Goal: Task Accomplishment & Management: Use online tool/utility

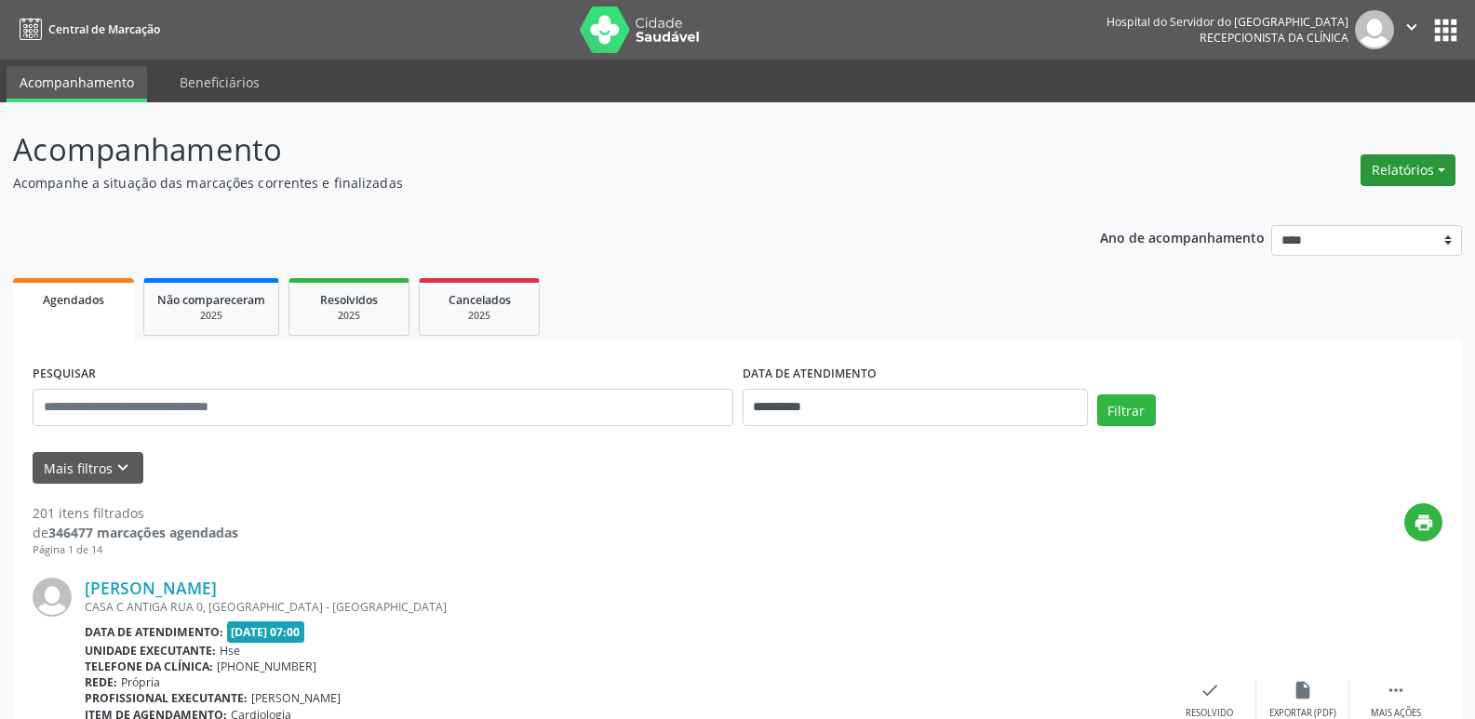
click at [1418, 172] on button "Relatórios" at bounding box center [1407, 170] width 95 height 32
click at [1361, 208] on link "Agendamentos" at bounding box center [1356, 210] width 200 height 26
select select "*"
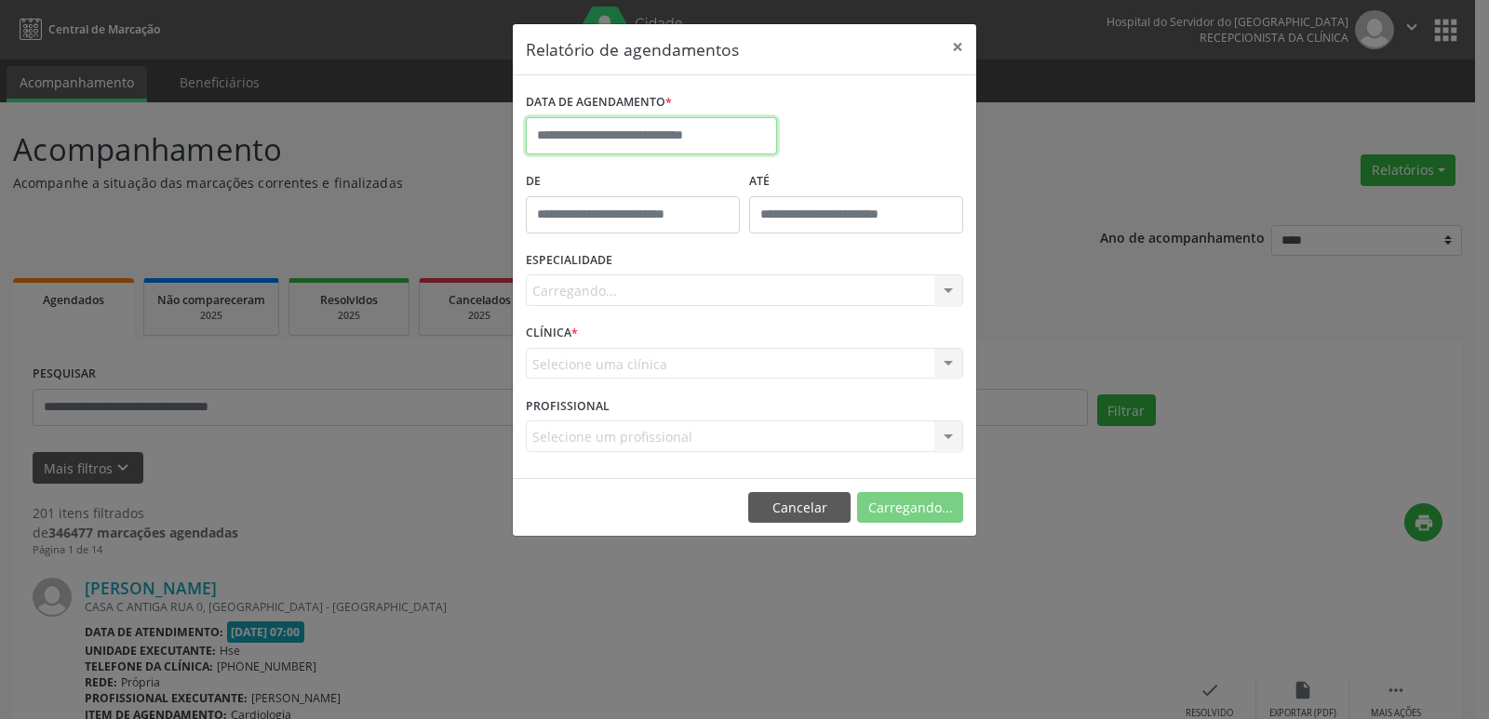
click at [644, 140] on input "text" at bounding box center [651, 135] width 251 height 37
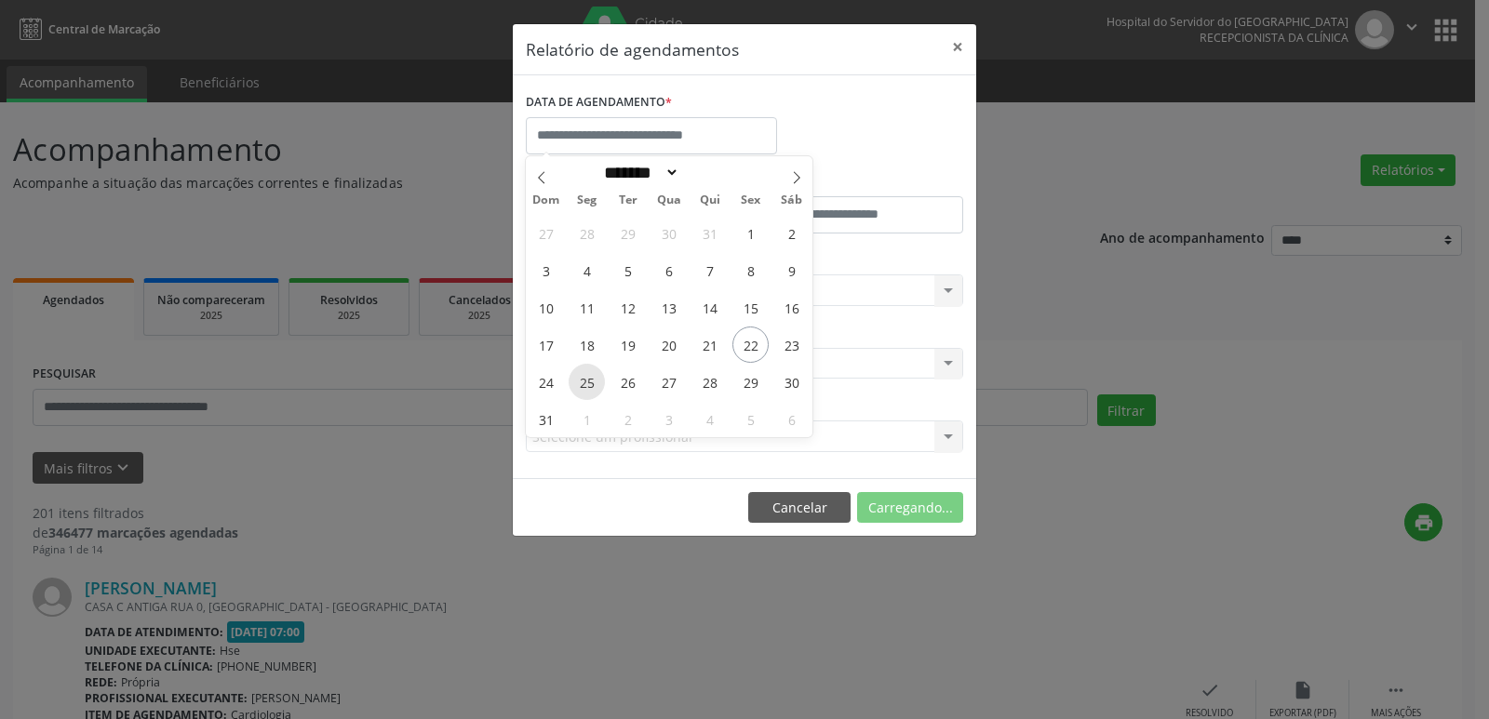
click at [589, 384] on span "25" at bounding box center [587, 382] width 36 height 36
type input "**********"
click at [593, 390] on span "25" at bounding box center [587, 382] width 36 height 36
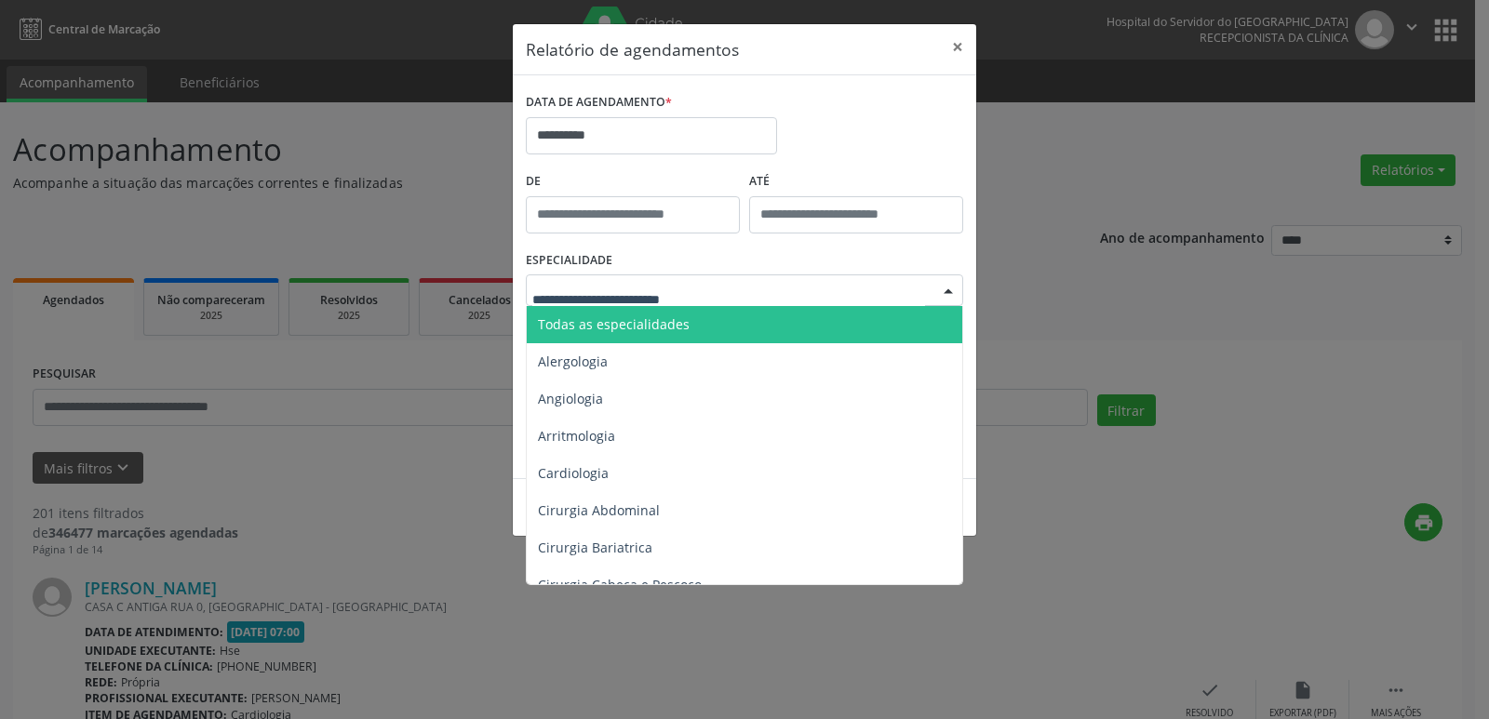
click at [654, 324] on span "Todas as especialidades" at bounding box center [614, 324] width 152 height 18
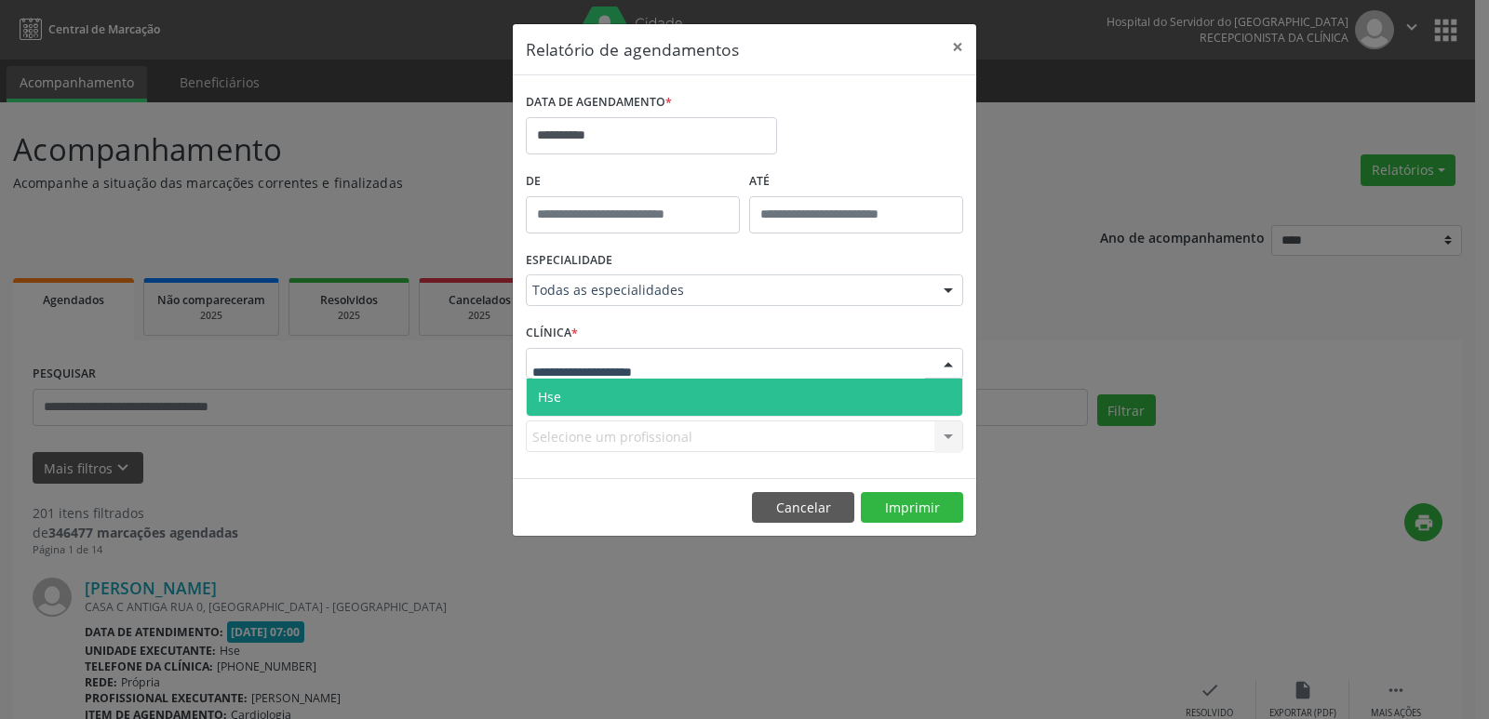
click at [663, 392] on span "Hse" at bounding box center [744, 397] width 435 height 37
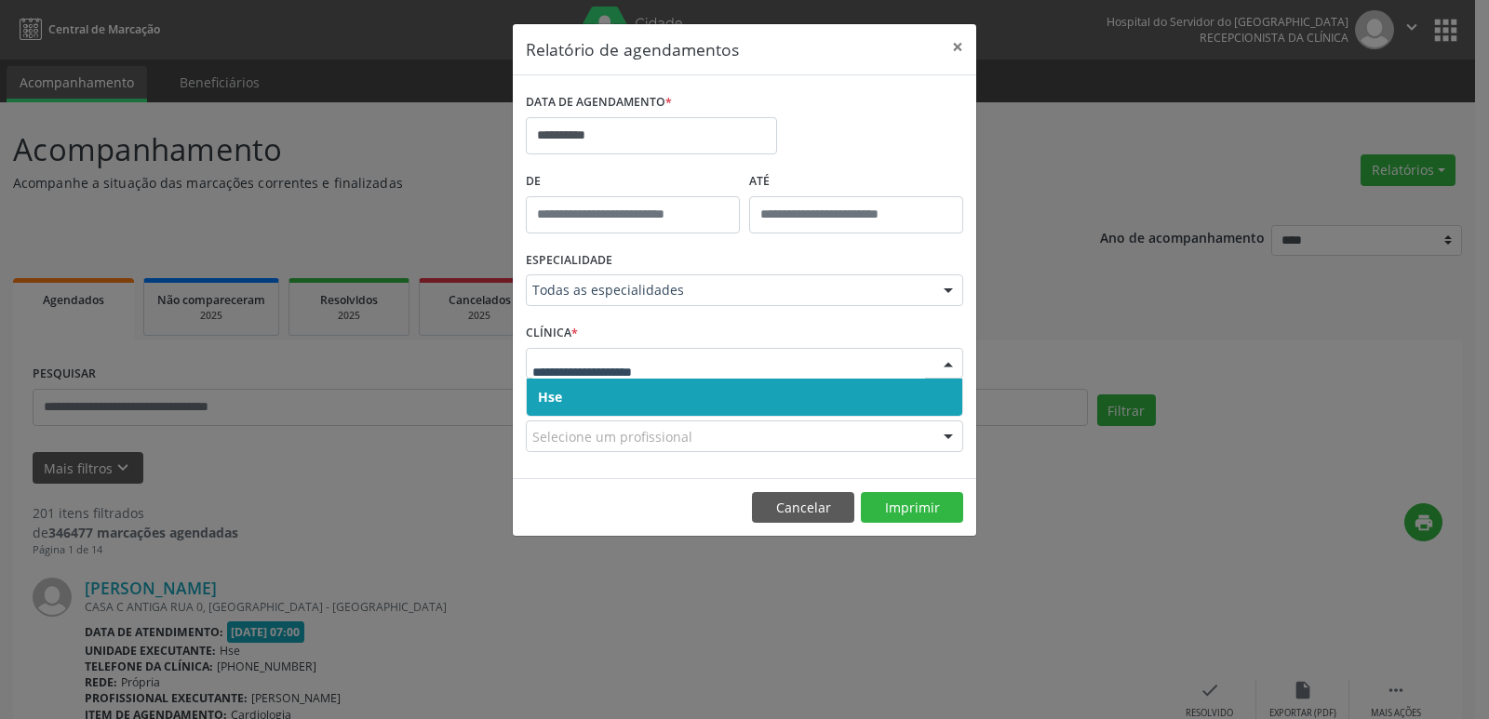
click at [649, 402] on span "Hse" at bounding box center [744, 397] width 435 height 37
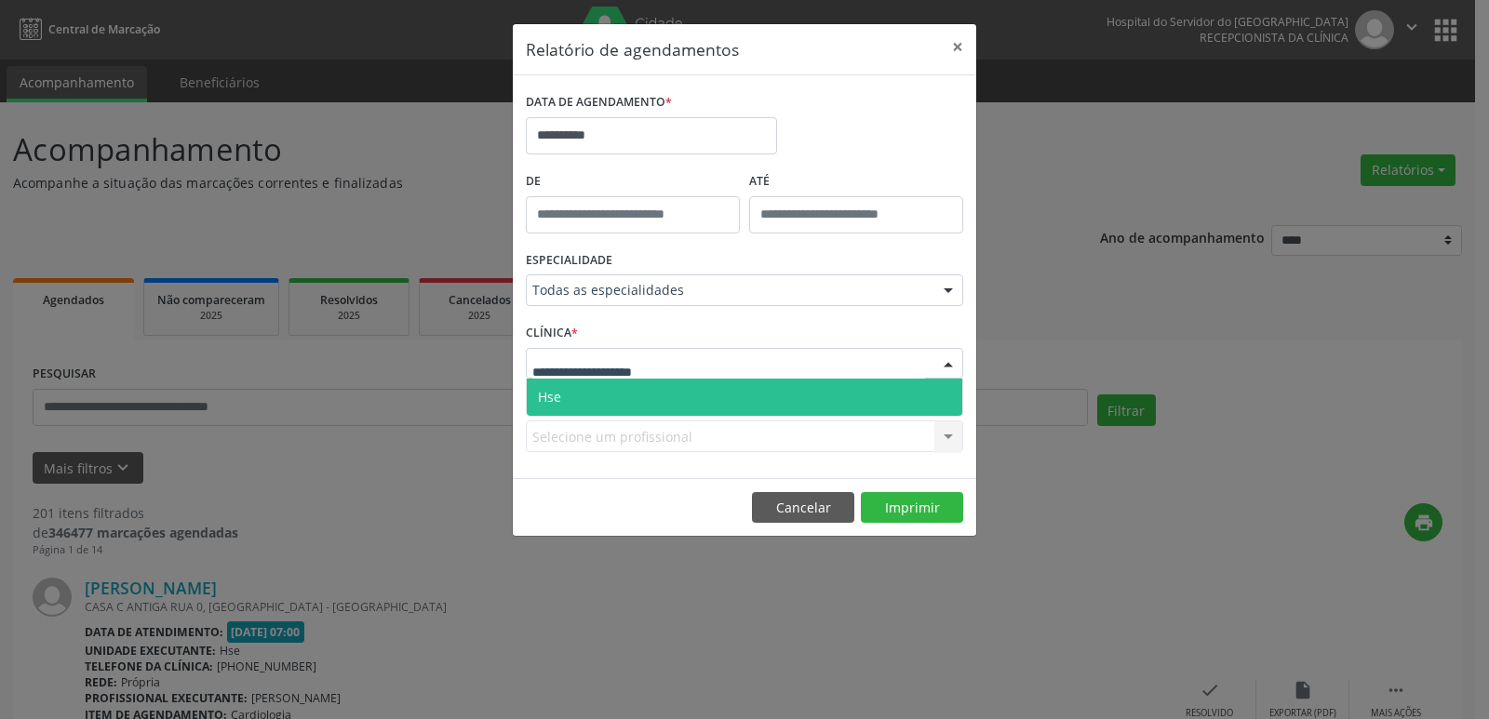
click at [644, 401] on span "Hse" at bounding box center [744, 397] width 435 height 37
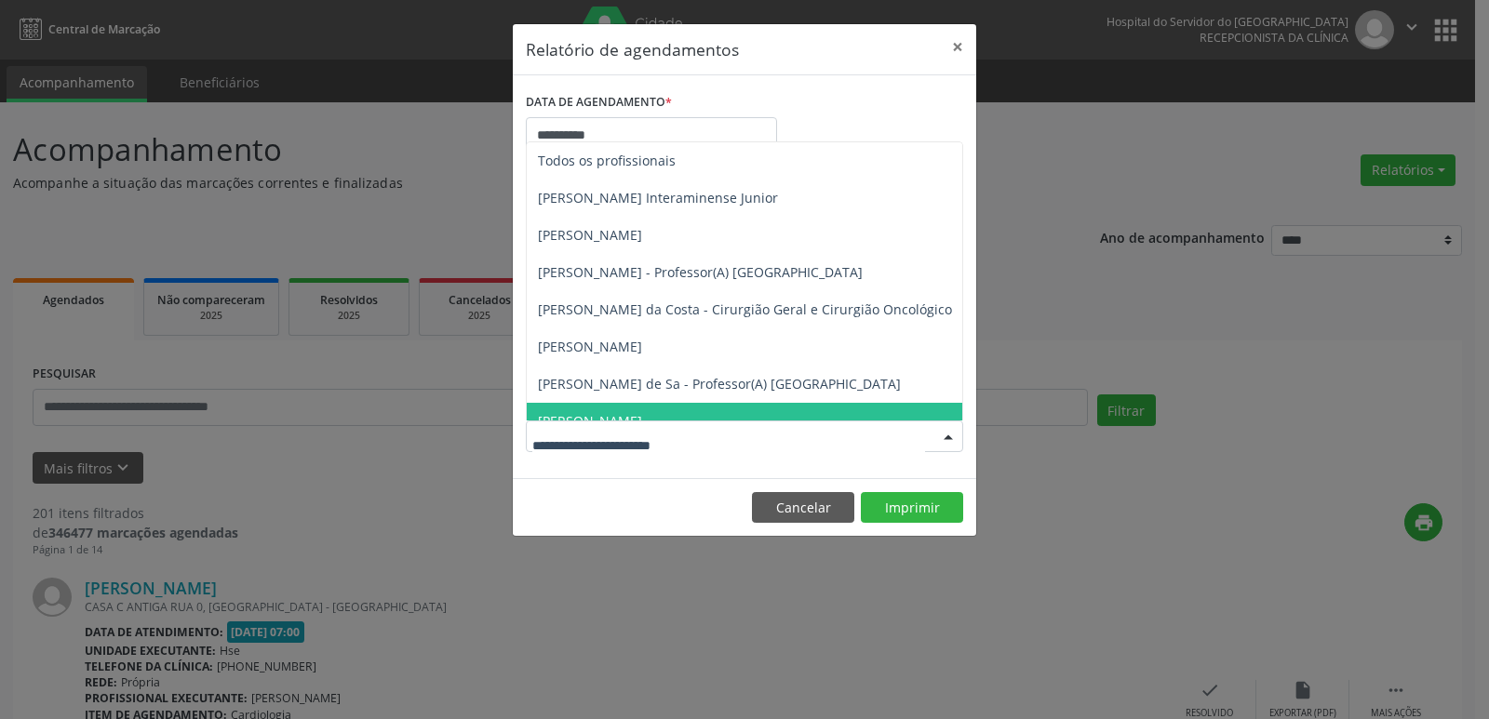
click at [621, 542] on div "**********" at bounding box center [744, 359] width 1489 height 719
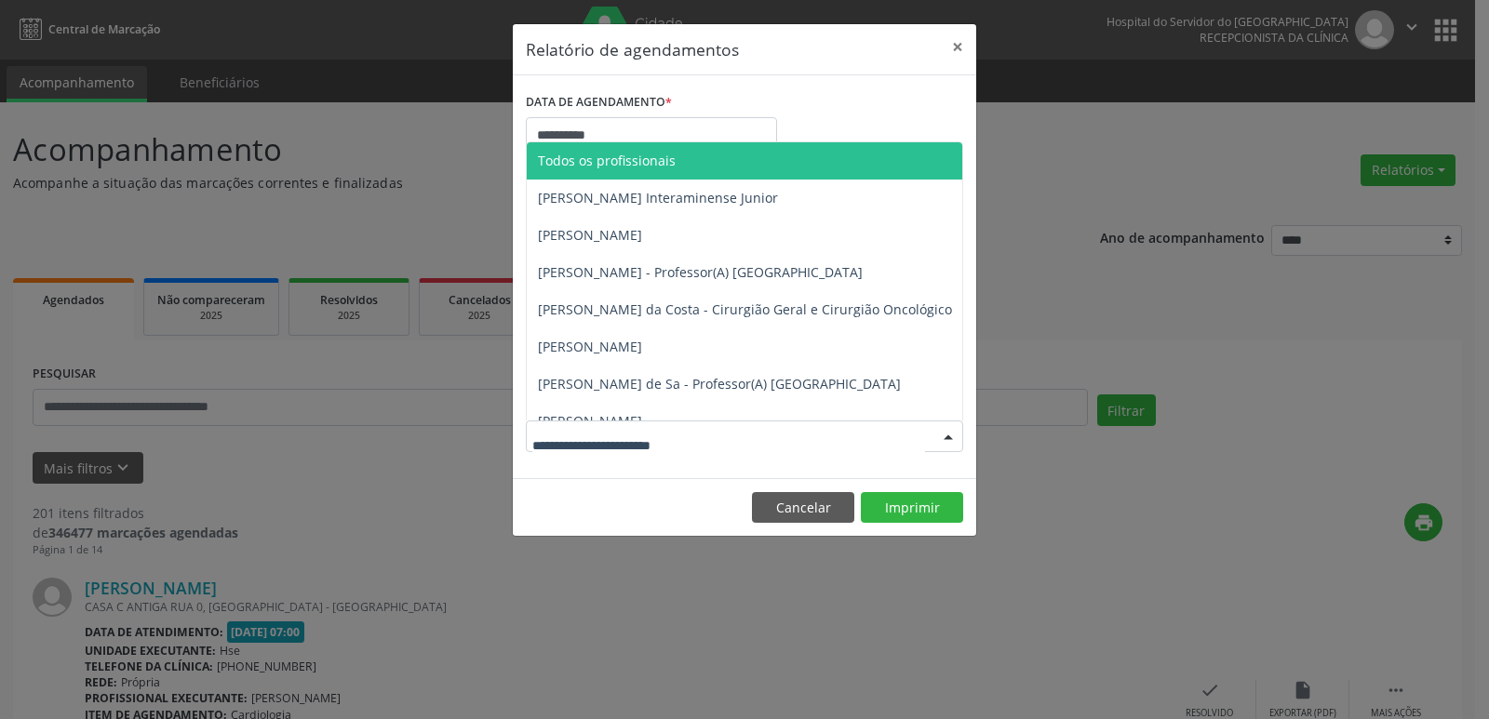
click at [650, 162] on span "Todos os profissionais" at bounding box center [607, 161] width 138 height 18
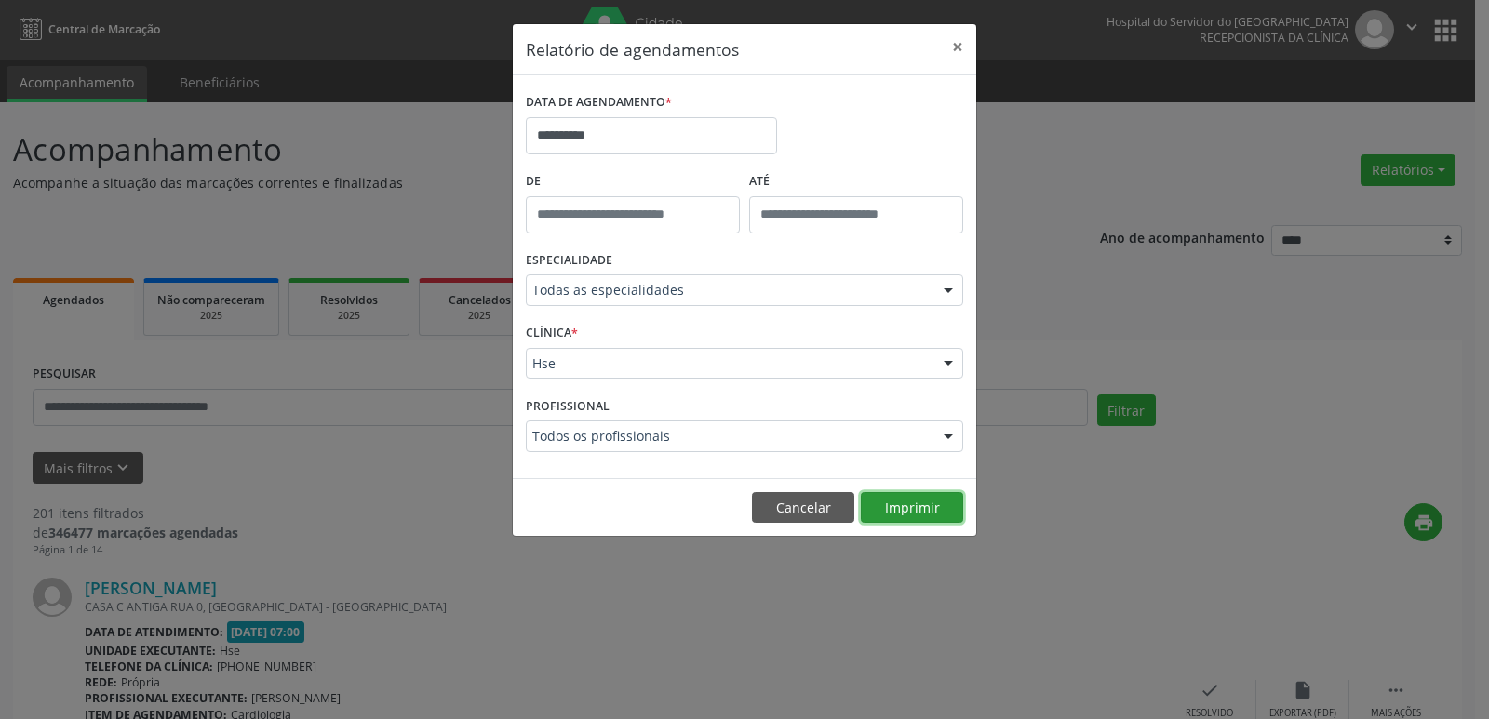
click at [899, 511] on button "Imprimir" at bounding box center [912, 508] width 102 height 32
